Goal: Task Accomplishment & Management: Complete application form

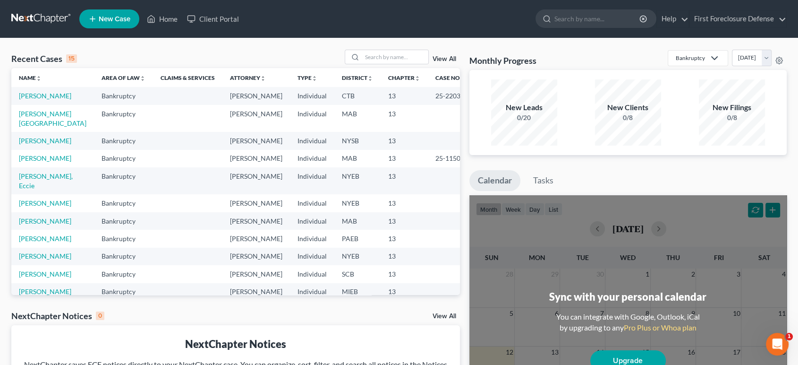
click at [110, 19] on span "New Case" at bounding box center [115, 19] width 32 height 7
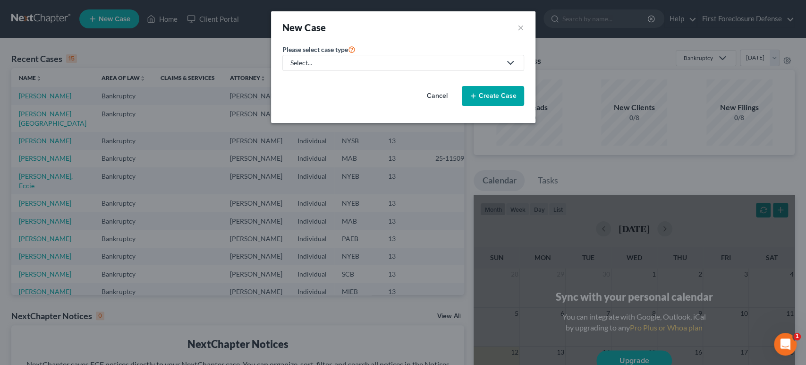
click at [322, 67] on div "Select..." at bounding box center [395, 62] width 211 height 9
click at [317, 83] on div "Bankruptcy" at bounding box center [308, 81] width 34 height 9
select select "51"
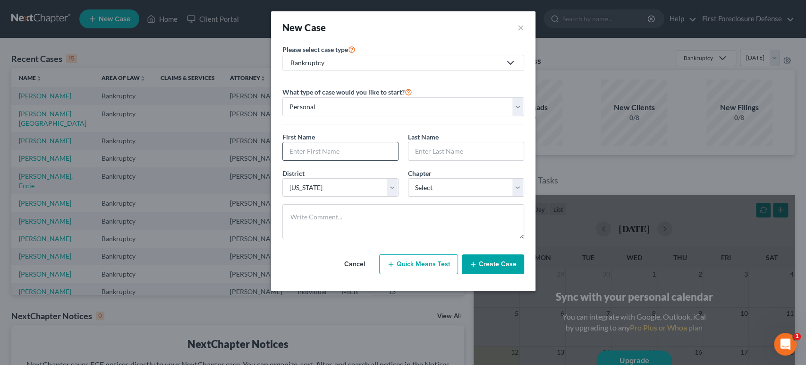
drag, startPoint x: 332, startPoint y: 152, endPoint x: 366, endPoint y: 144, distance: 34.5
click at [332, 152] on input "text" at bounding box center [340, 151] width 115 height 18
type input "Miguel"
click at [434, 144] on input "text" at bounding box center [466, 151] width 115 height 18
type input "Torez"
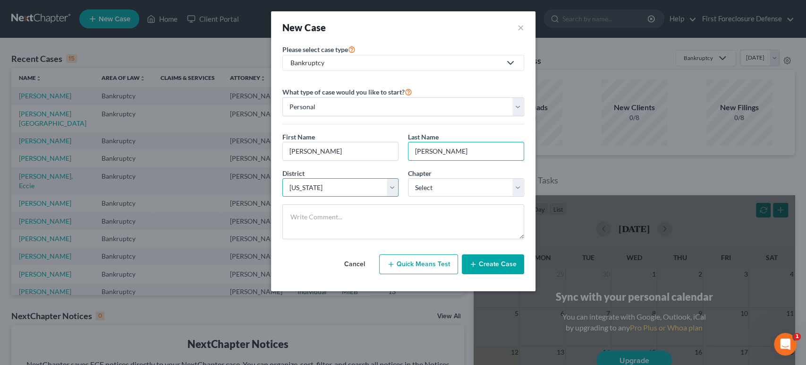
click at [395, 185] on select "Select Alabama - Middle Alabama - Northern Alabama - Southern Alaska Arizona Ar…" at bounding box center [340, 187] width 116 height 19
select select "55"
click at [282, 178] on select "Select Alabama - Middle Alabama - Northern Alabama - Southern Alaska Arizona Ar…" at bounding box center [340, 187] width 116 height 19
click at [440, 187] on select "Select 7 11 12 13" at bounding box center [466, 187] width 116 height 19
select select "3"
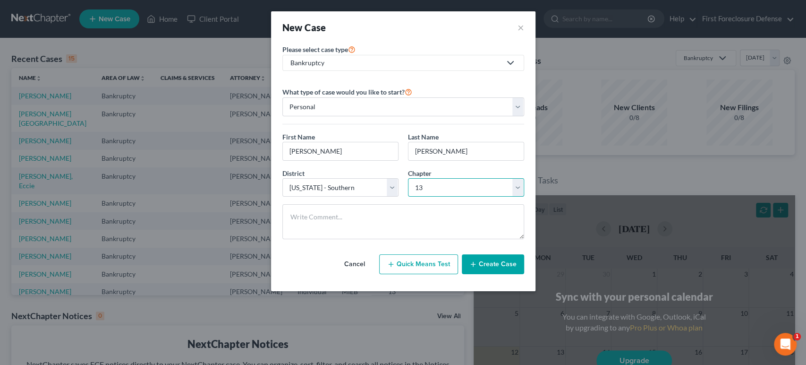
click at [408, 178] on select "Select 7 11 12 13" at bounding box center [466, 187] width 116 height 19
click at [487, 263] on button "Create Case" at bounding box center [493, 264] width 62 height 20
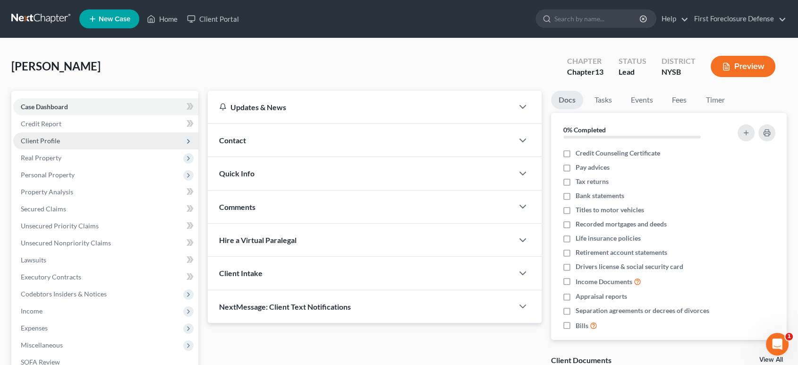
click at [51, 137] on span "Client Profile" at bounding box center [40, 140] width 39 height 8
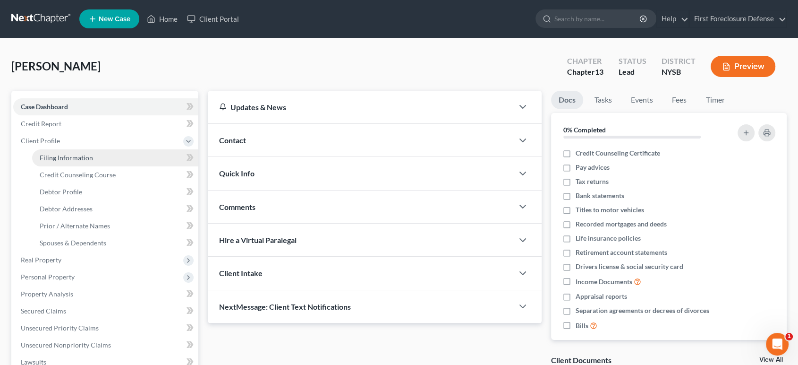
click at [78, 159] on span "Filing Information" at bounding box center [66, 157] width 53 height 8
select select "1"
select select "0"
select select "3"
select select "55"
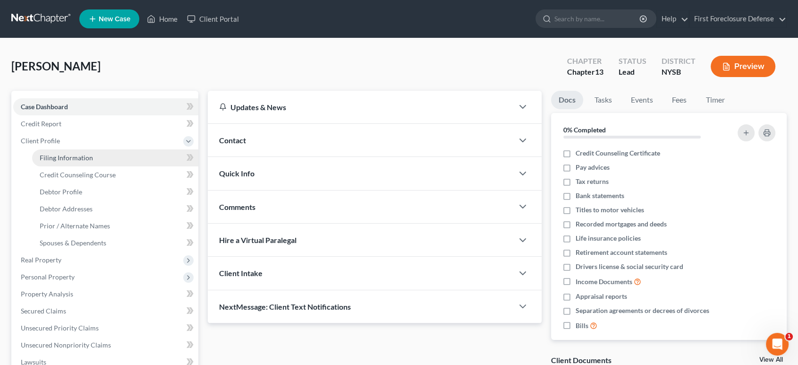
select select "35"
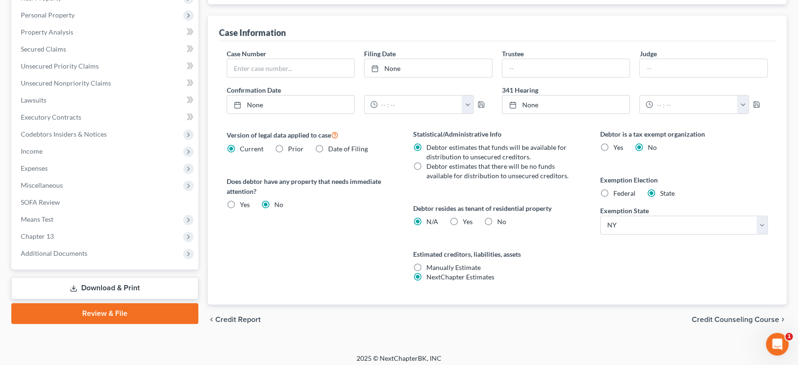
scroll to position [262, 0]
click at [613, 192] on label "Federal" at bounding box center [624, 192] width 22 height 9
click at [617, 192] on input "Federal" at bounding box center [620, 191] width 6 height 6
radio input "true"
radio input "false"
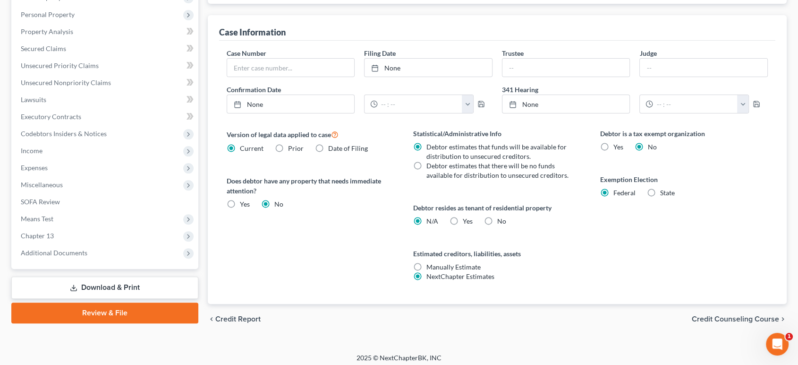
scroll to position [0, 0]
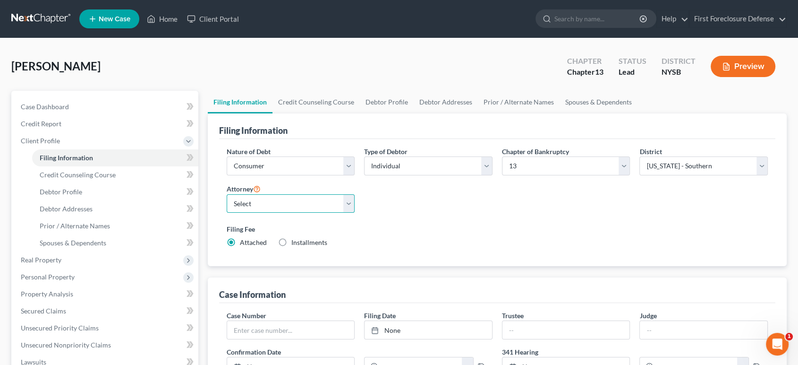
click at [350, 203] on select "Select Christa Rosenheim - NJB Christa Rosenheim - NJB" at bounding box center [291, 203] width 128 height 19
click at [445, 204] on div "Nature of Debt Select Business Consumer Other Nature of Business Select Clearin…" at bounding box center [497, 200] width 551 height 109
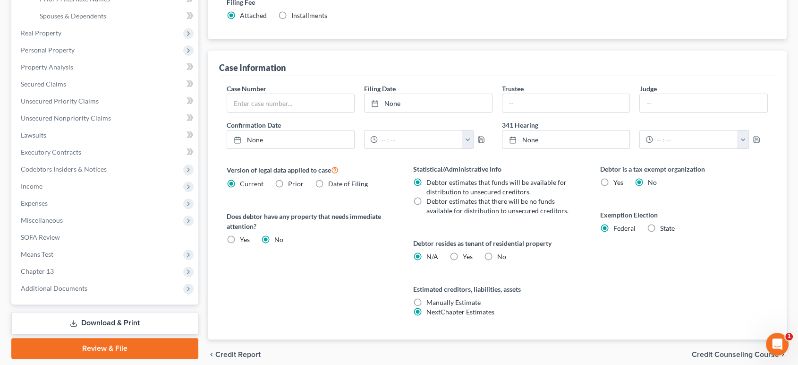
scroll to position [266, 0]
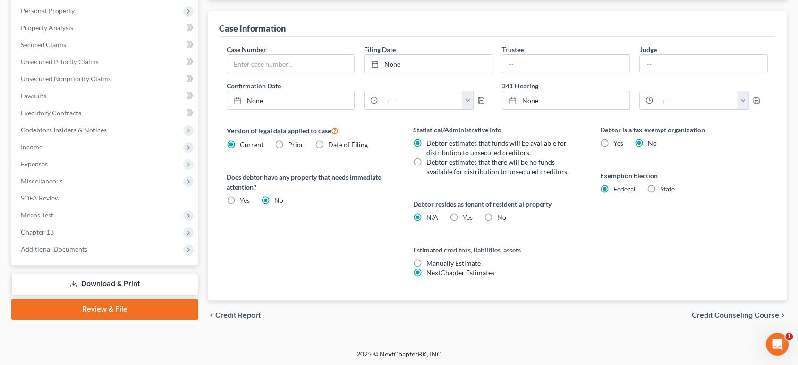
click at [706, 312] on span "Credit Counseling Course" at bounding box center [735, 315] width 87 height 8
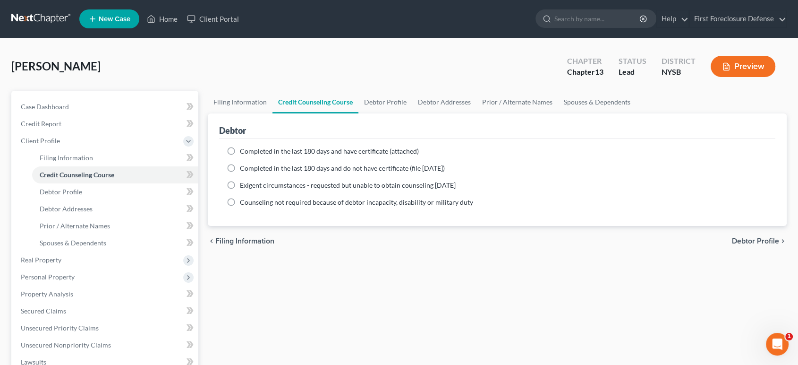
click at [240, 151] on label "Completed in the last 180 days and have certificate (attached)" at bounding box center [329, 150] width 179 height 9
click at [244, 151] on input "Completed in the last 180 days and have certificate (attached)" at bounding box center [247, 149] width 6 height 6
radio input "true"
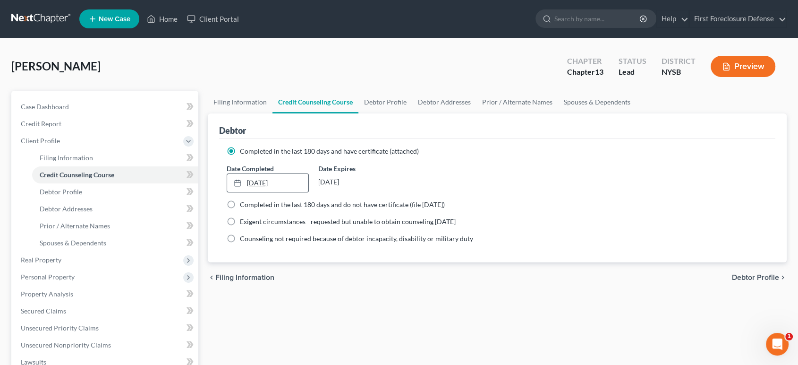
click at [262, 178] on link "10/12/2025" at bounding box center [267, 183] width 81 height 18
click at [747, 278] on span "Debtor Profile" at bounding box center [755, 277] width 47 height 8
select select "0"
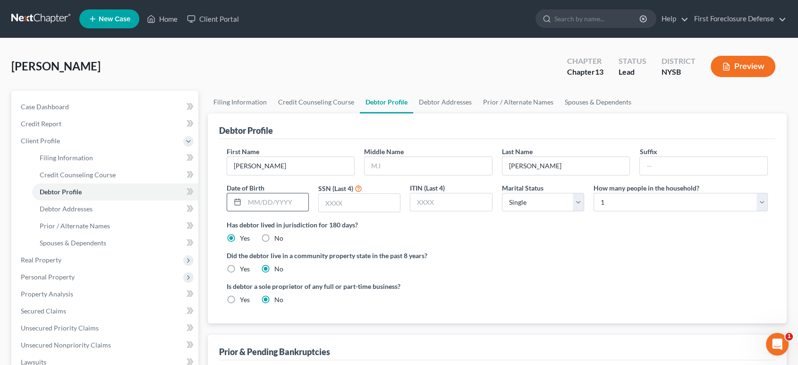
click at [283, 197] on input "text" at bounding box center [277, 202] width 64 height 18
type input "06/09/1983"
click at [349, 207] on input "text" at bounding box center [359, 203] width 81 height 18
type input "8205"
click at [578, 205] on select "Select Single Married Separated Divorced Widowed" at bounding box center [543, 202] width 82 height 19
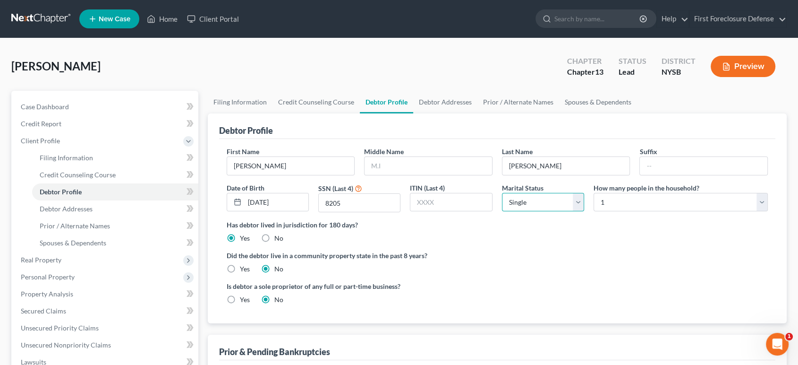
select select "1"
click at [502, 193] on select "Select Single Married Separated Divorced Widowed" at bounding box center [543, 202] width 82 height 19
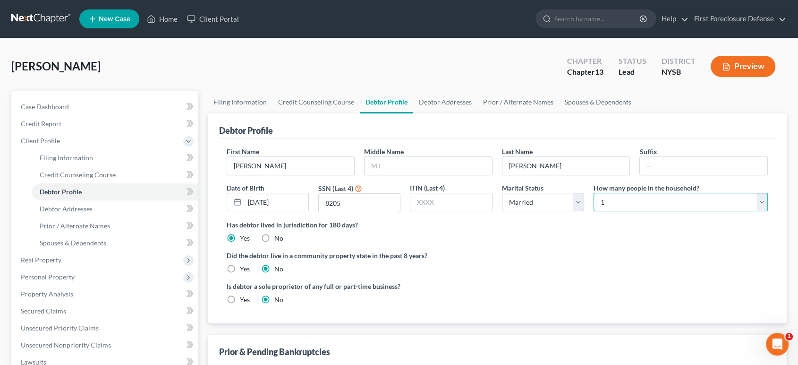
click at [626, 207] on select "Select 1 2 3 4 5 6 7 8 9 10 11 12 13 14 15 16 17 18 19 20" at bounding box center [681, 202] width 174 height 19
select select "1"
click at [594, 193] on select "Select 1 2 3 4 5 6 7 8 9 10 11 12 13 14 15 16 17 18 19 20" at bounding box center [681, 202] width 174 height 19
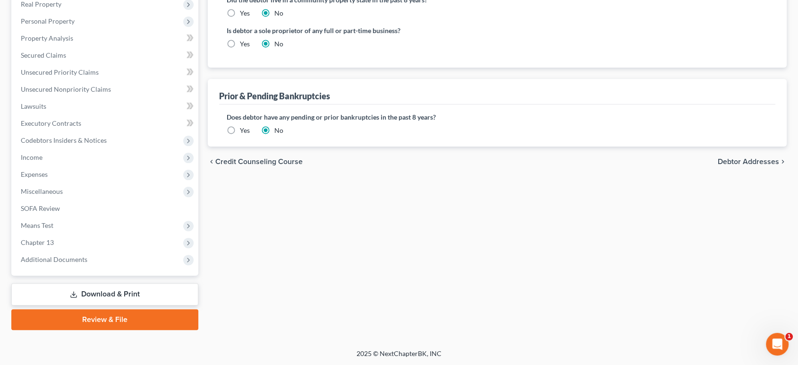
click at [726, 159] on span "Debtor Addresses" at bounding box center [748, 162] width 61 height 8
select select "0"
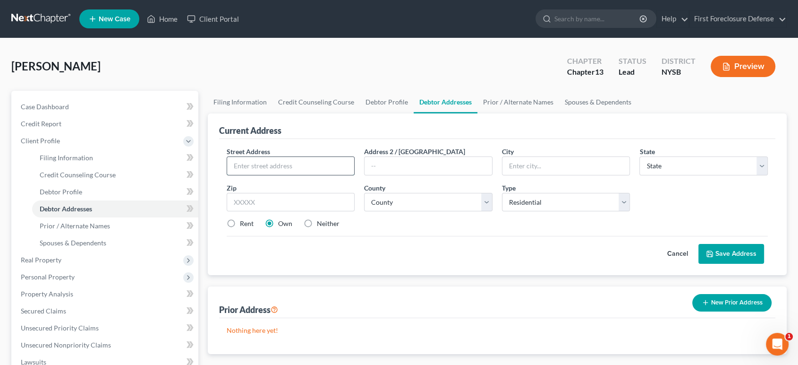
click at [307, 164] on input "text" at bounding box center [291, 166] width 128 height 18
type input "159 E 103"
click at [397, 168] on input "text" at bounding box center [429, 166] width 128 height 18
type input "4A"
click at [518, 166] on input "text" at bounding box center [566, 166] width 128 height 18
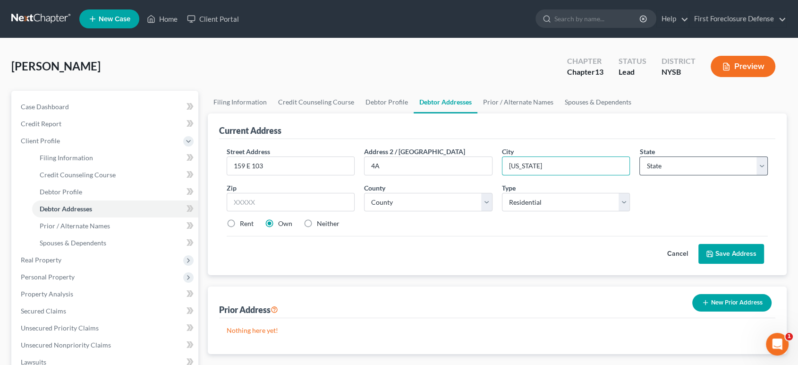
type input "New York"
click at [759, 163] on select "State AL AK AR AZ CA CO CT DE DC FL GA GU HI ID IL IN IA KS KY LA ME MD MA MI M…" at bounding box center [703, 165] width 128 height 19
select select "35"
click at [639, 156] on select "State AL AK AR AZ CA CO CT DE DC FL GA GU HI ID IL IN IA KS KY LA ME MD MA MI M…" at bounding box center [703, 165] width 128 height 19
click at [298, 198] on input "text" at bounding box center [291, 202] width 128 height 19
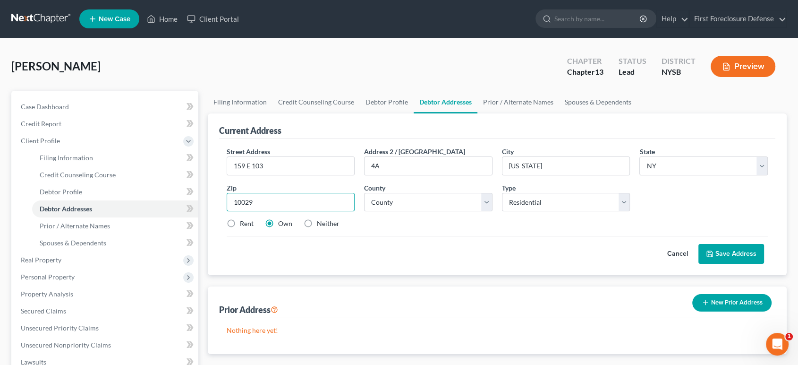
type input "10029"
click at [722, 254] on button "Save Address" at bounding box center [731, 254] width 66 height 20
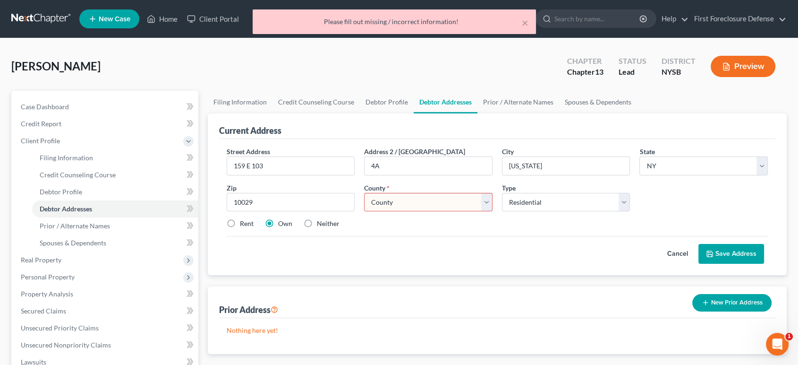
click at [415, 198] on select "County Albany County Allegany County Bronx County Broome County Cattaraugus Cou…" at bounding box center [428, 202] width 128 height 19
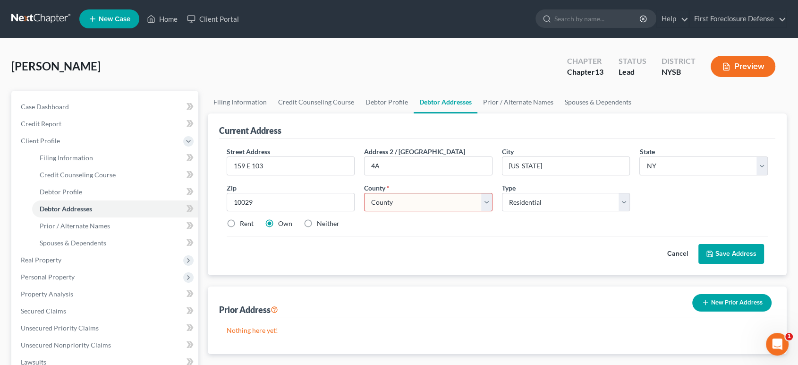
select select "30"
click at [364, 193] on select "County Albany County Allegany County Bronx County Broome County Cattaraugus Cou…" at bounding box center [428, 202] width 128 height 19
click at [730, 252] on button "Save Address" at bounding box center [731, 254] width 66 height 20
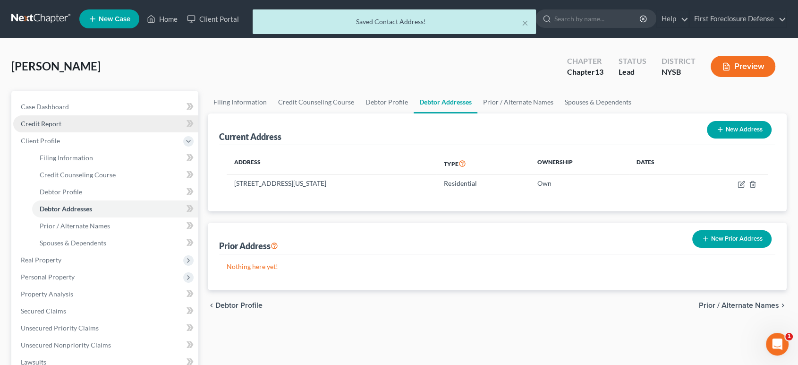
click at [34, 123] on span "Credit Report" at bounding box center [41, 123] width 41 height 8
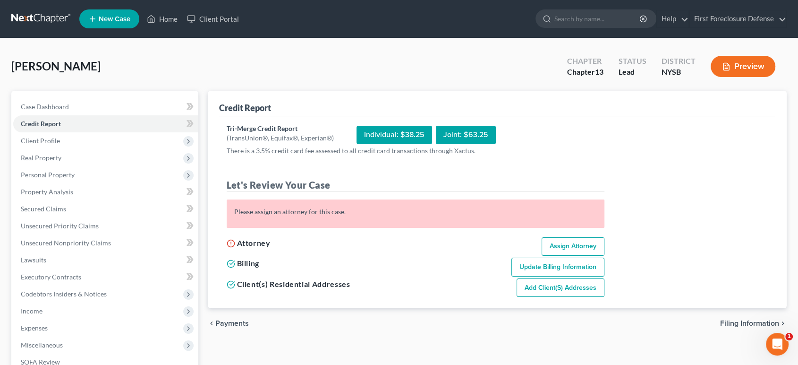
click at [554, 245] on link "Assign Attorney" at bounding box center [573, 246] width 63 height 19
select select "1"
select select "0"
select select "3"
select select "55"
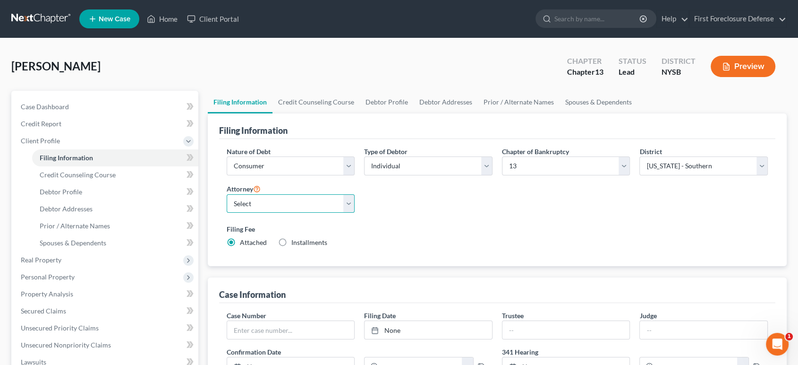
click at [350, 203] on select "Select Christa Rosenheim - NJB Christa Rosenheim - NJB" at bounding box center [291, 203] width 128 height 19
select select "0"
click at [227, 194] on select "Select Christa Rosenheim - NJB Christa Rosenheim - NJB" at bounding box center [291, 203] width 128 height 19
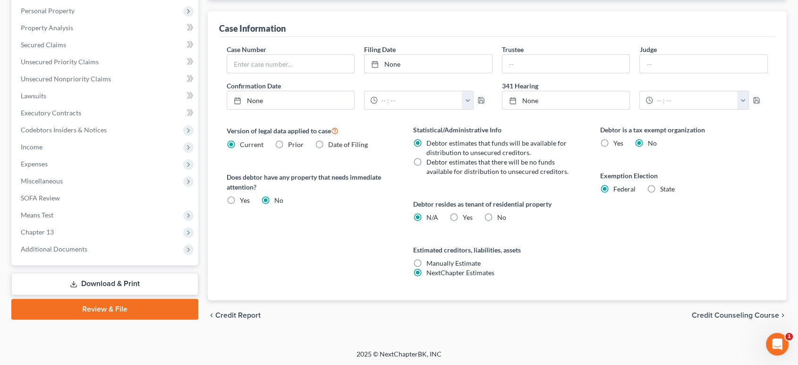
scroll to position [266, 0]
click at [744, 313] on span "Credit Counseling Course" at bounding box center [735, 315] width 87 height 8
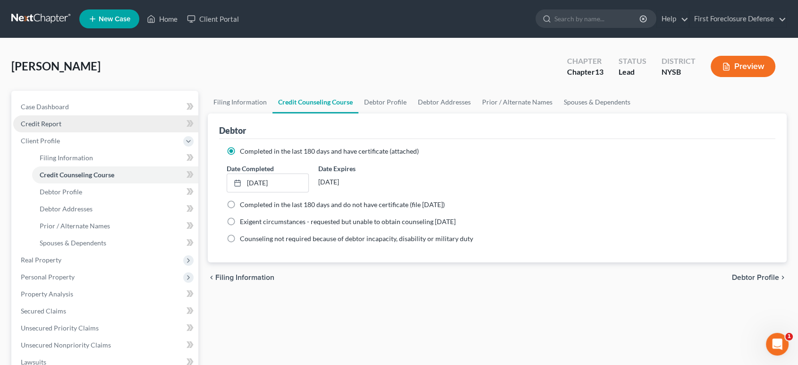
click at [50, 120] on span "Credit Report" at bounding box center [41, 123] width 41 height 8
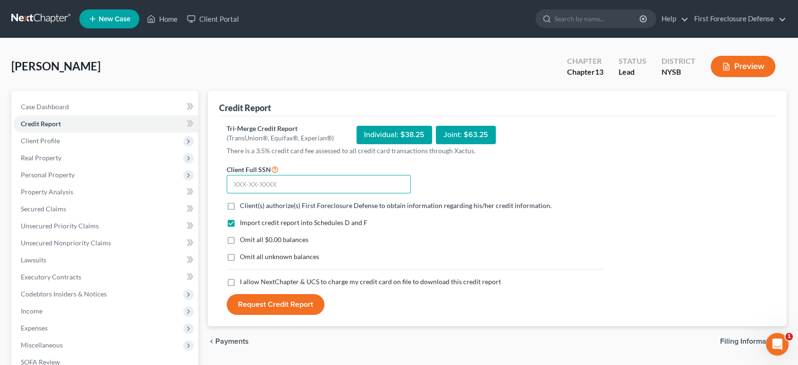
click at [247, 180] on input "text" at bounding box center [319, 184] width 184 height 19
type input "590-30-8205"
click at [240, 207] on label "Client(s) authorize(s) First Foreclosure Defense to obtain information regardin…" at bounding box center [396, 205] width 312 height 9
click at [244, 207] on input "Client(s) authorize(s) First Foreclosure Defense to obtain information regardin…" at bounding box center [247, 204] width 6 height 6
checkbox input "true"
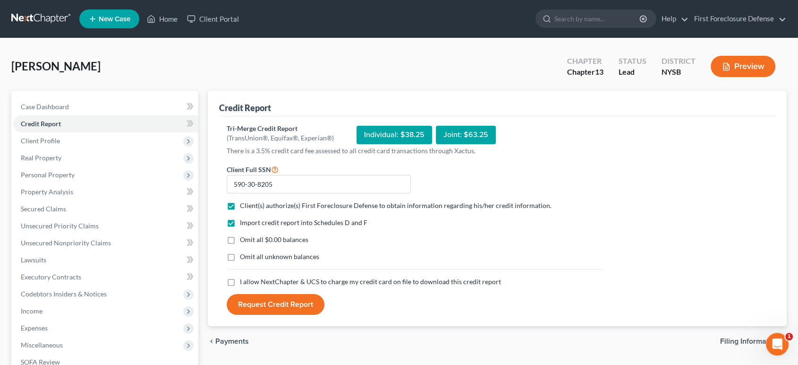
drag, startPoint x: 229, startPoint y: 235, endPoint x: 234, endPoint y: 246, distance: 11.8
click at [240, 236] on label "Omit all $0.00 balances" at bounding box center [274, 239] width 68 height 9
click at [244, 236] on input "Omit all $0.00 balances" at bounding box center [247, 238] width 6 height 6
checkbox input "true"
click at [240, 255] on label "Omit all unknown balances" at bounding box center [279, 256] width 79 height 9
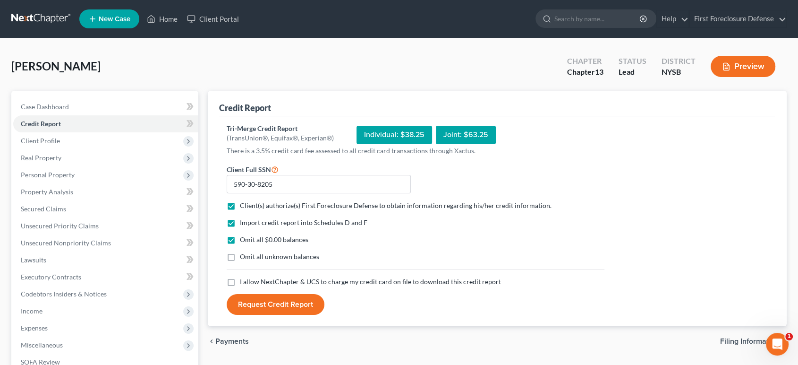
click at [244, 255] on input "Omit all unknown balances" at bounding box center [247, 255] width 6 height 6
checkbox input "true"
click at [240, 277] on label "I allow NextChapter & UCS to charge my credit card on file to download this cre…" at bounding box center [370, 281] width 261 height 9
click at [244, 277] on input "I allow NextChapter & UCS to charge my credit card on file to download this cre…" at bounding box center [247, 280] width 6 height 6
checkbox input "true"
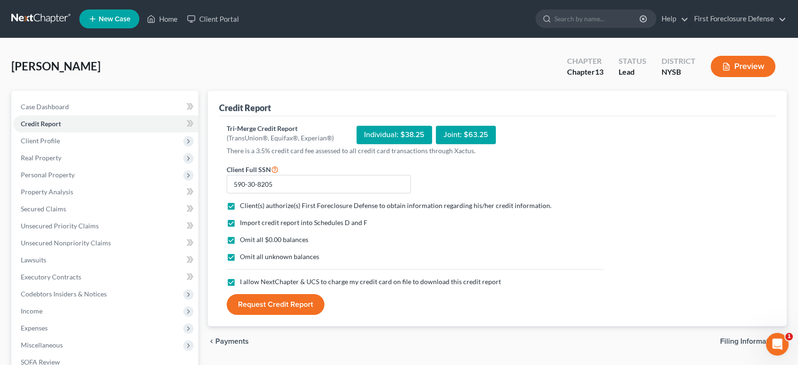
click at [268, 305] on button "Request Credit Report" at bounding box center [276, 304] width 98 height 21
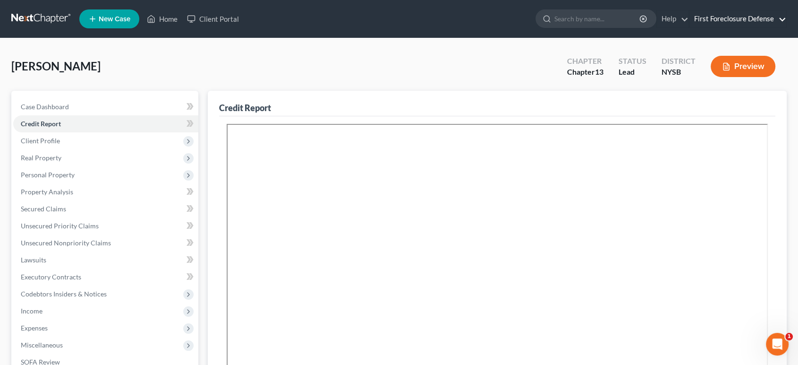
click at [783, 22] on link "First Foreclosure Defense" at bounding box center [737, 18] width 97 height 17
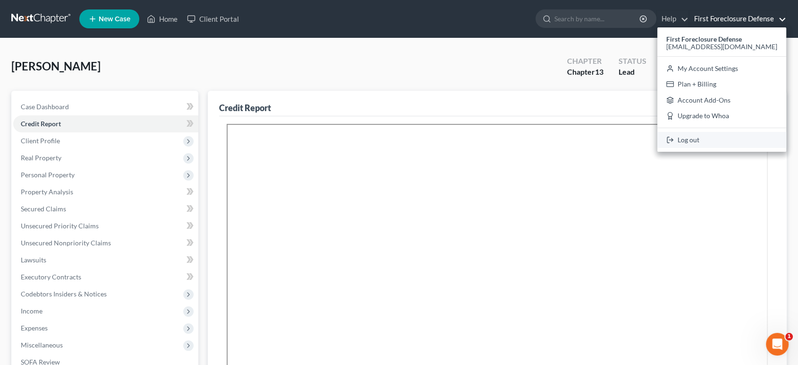
click at [722, 137] on link "Log out" at bounding box center [721, 140] width 129 height 16
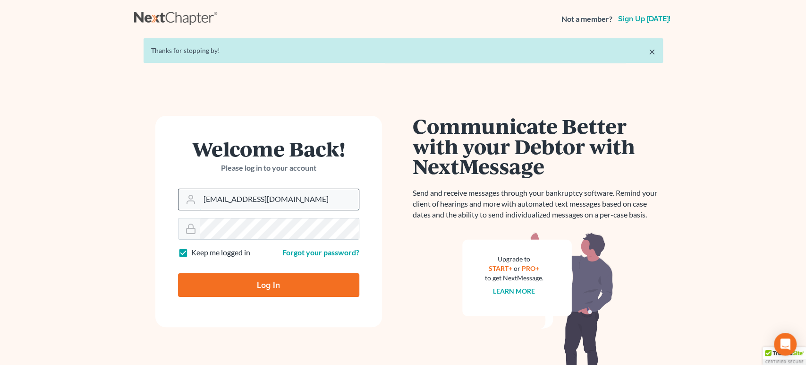
click at [297, 200] on input "[EMAIL_ADDRESS][DOMAIN_NAME]" at bounding box center [279, 199] width 159 height 21
type input "[EMAIL_ADDRESS][DOMAIN_NAME]"
click at [276, 283] on input "Log In" at bounding box center [268, 285] width 181 height 24
type input "Thinking..."
